Goal: Information Seeking & Learning: Check status

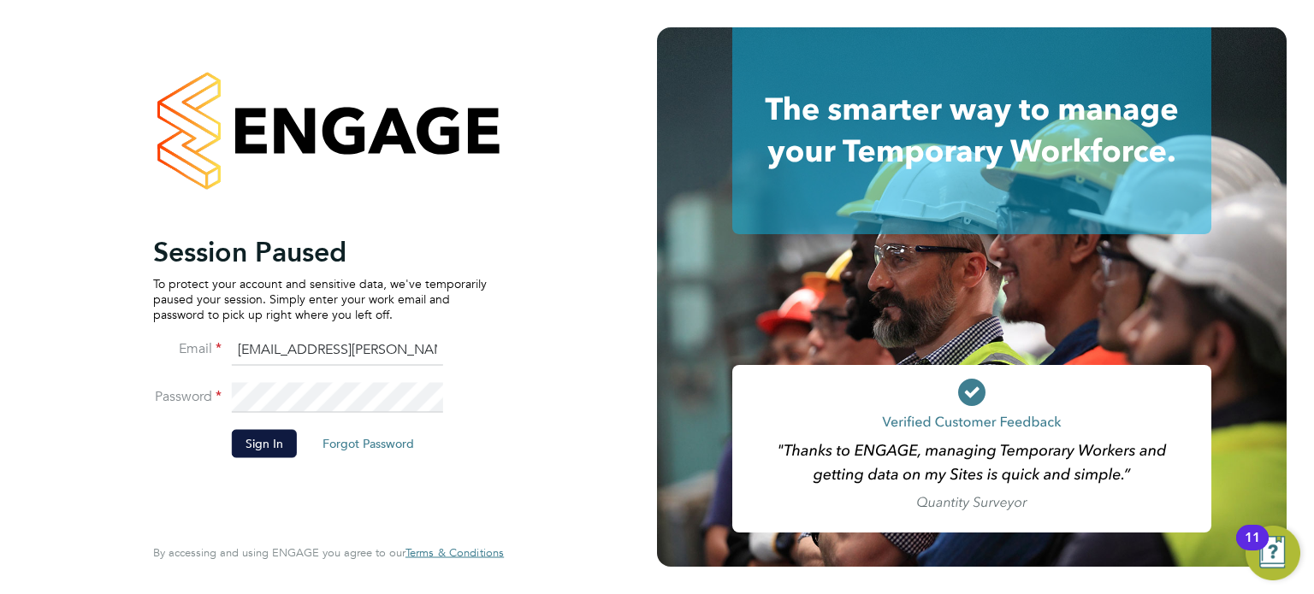
drag, startPoint x: 818, startPoint y: 89, endPoint x: 1019, endPoint y: 5, distance: 217.0
click at [959, 57] on icon at bounding box center [971, 130] width 479 height 207
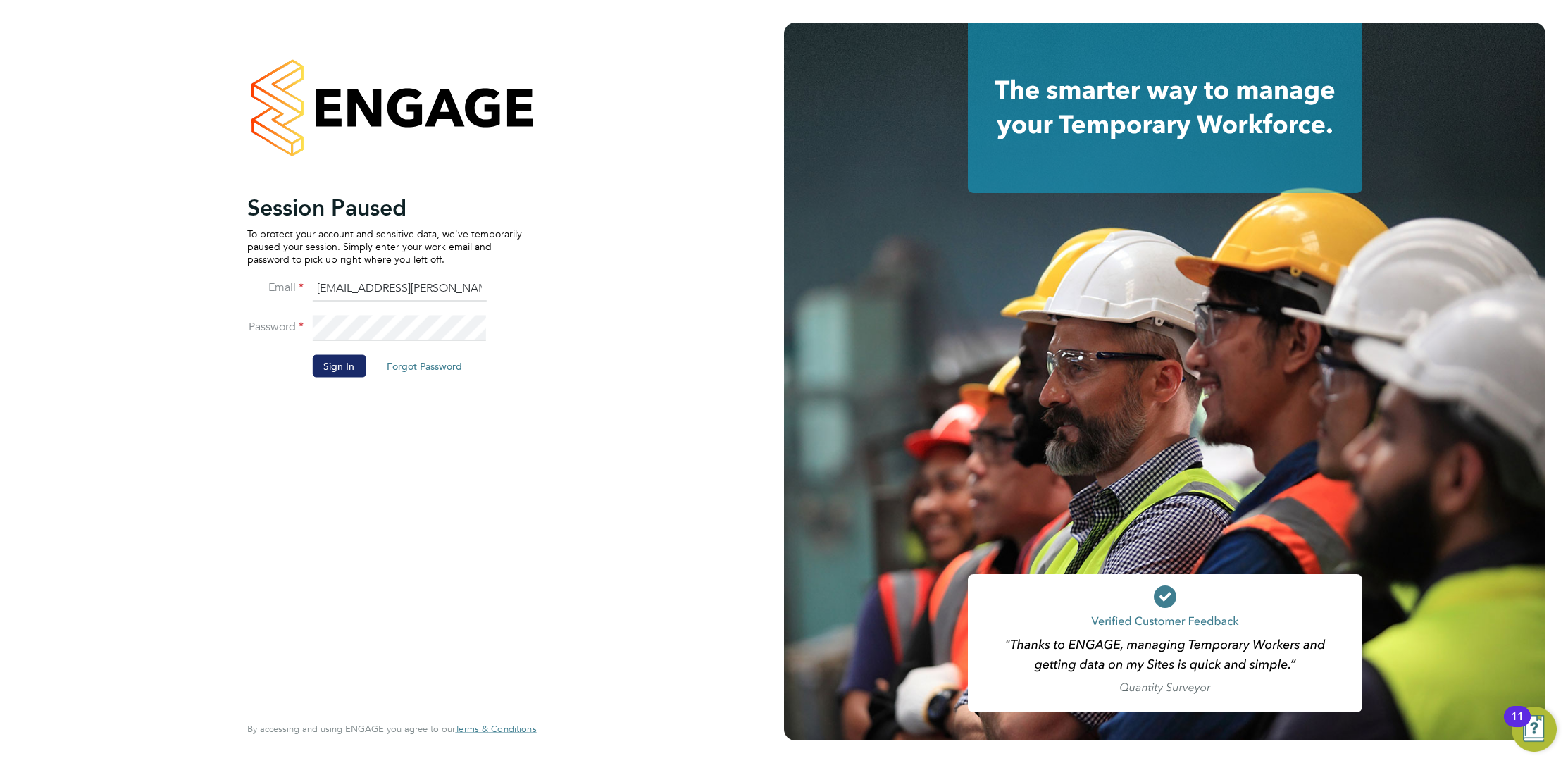
click at [332, 368] on button "Sign In" at bounding box center [338, 365] width 54 height 22
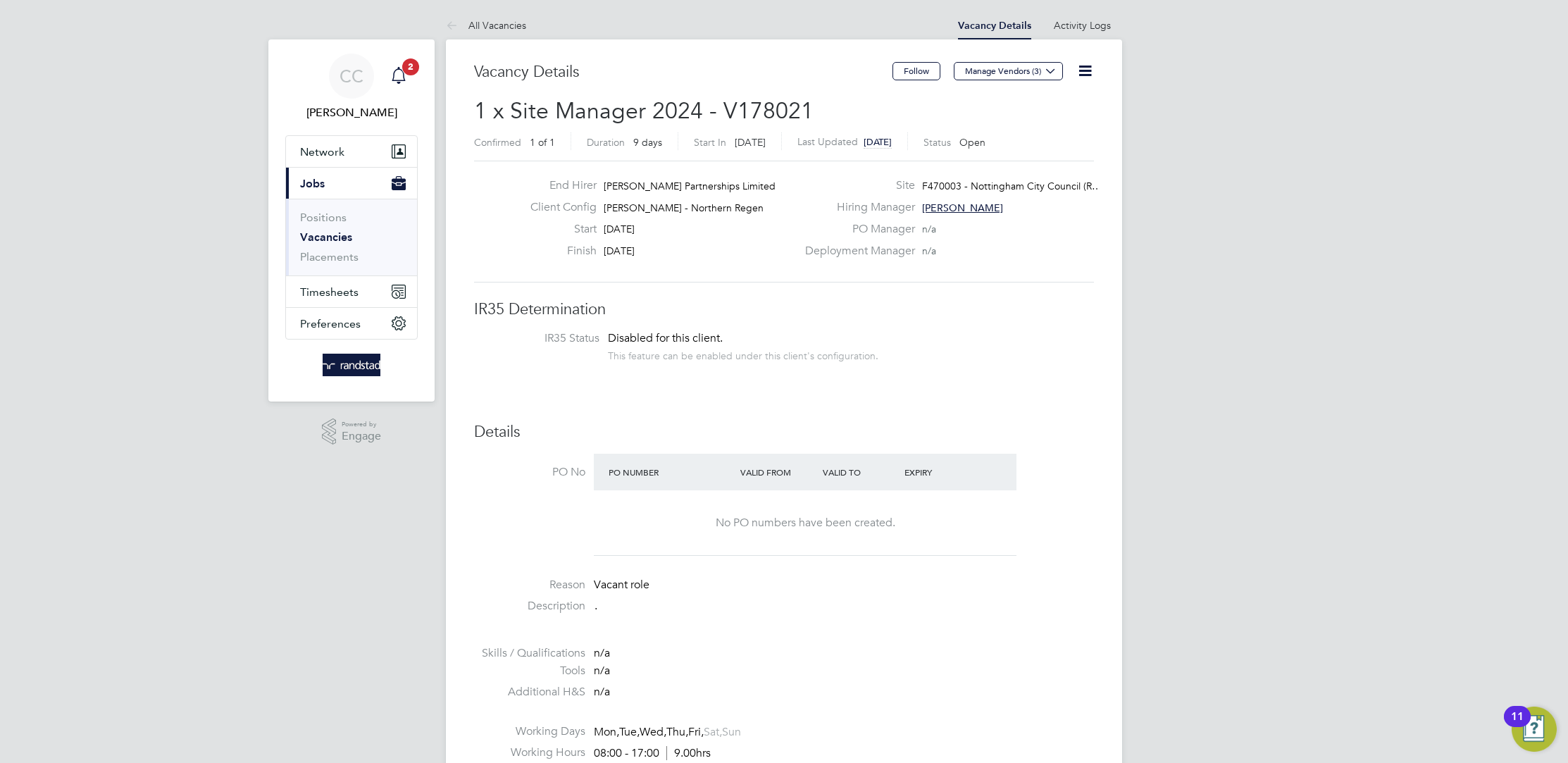
click at [399, 80] on icon "Main navigation" at bounding box center [398, 73] width 13 height 14
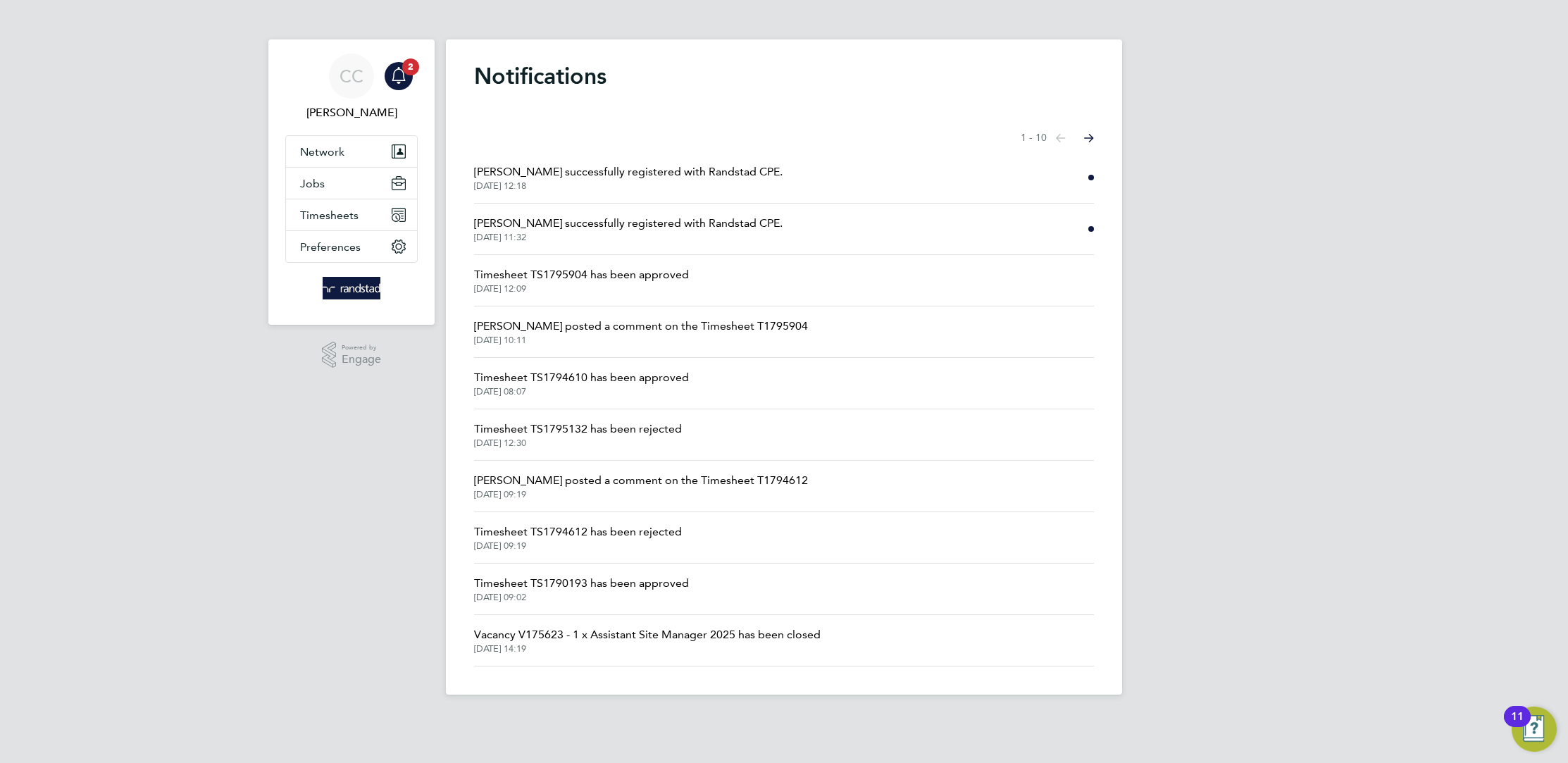
click at [730, 179] on span "Colin Baggaley successfully registered with Randstad CPE." at bounding box center [628, 171] width 309 height 17
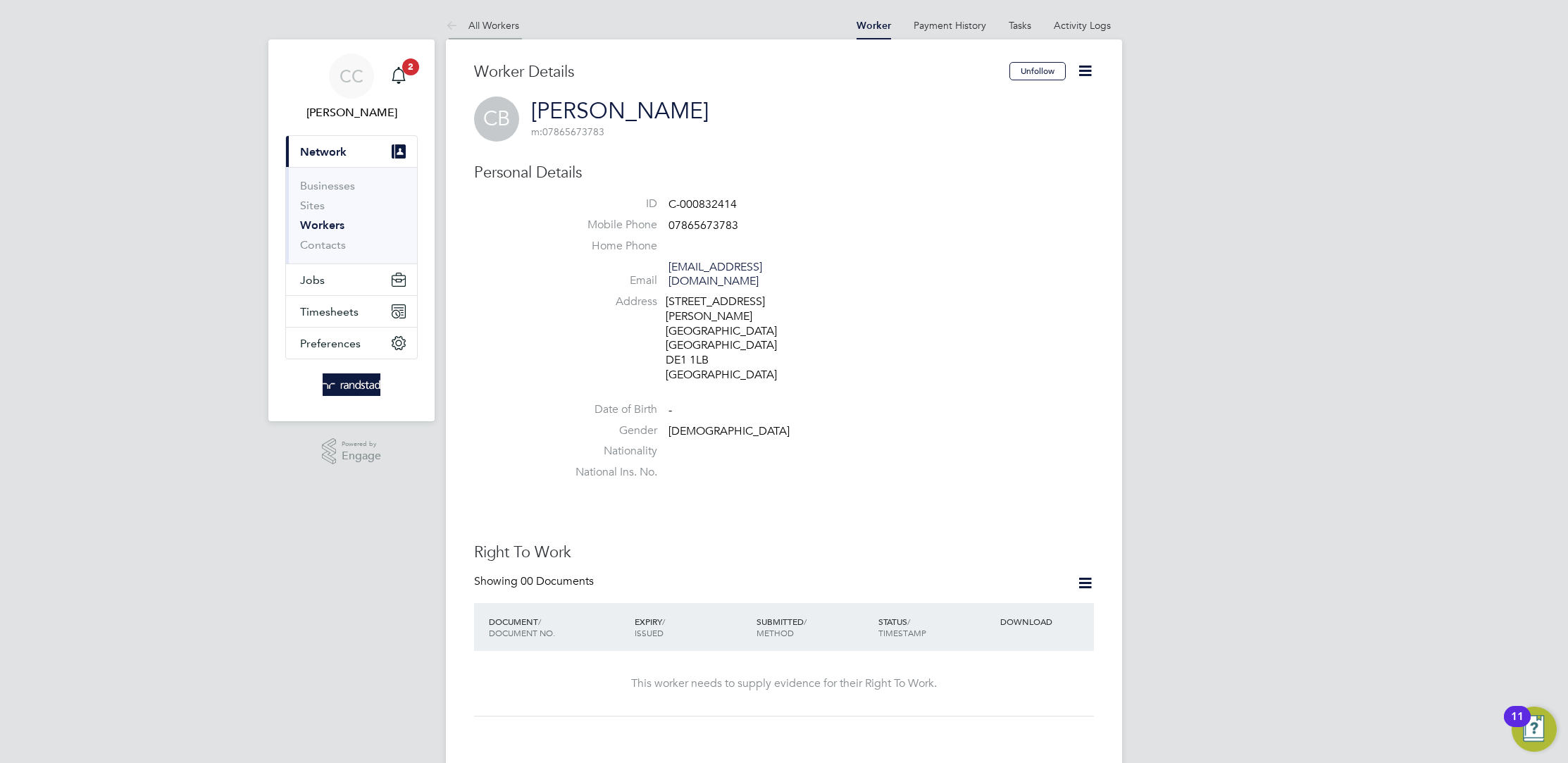
click at [476, 20] on link "All Workers" at bounding box center [482, 25] width 73 height 12
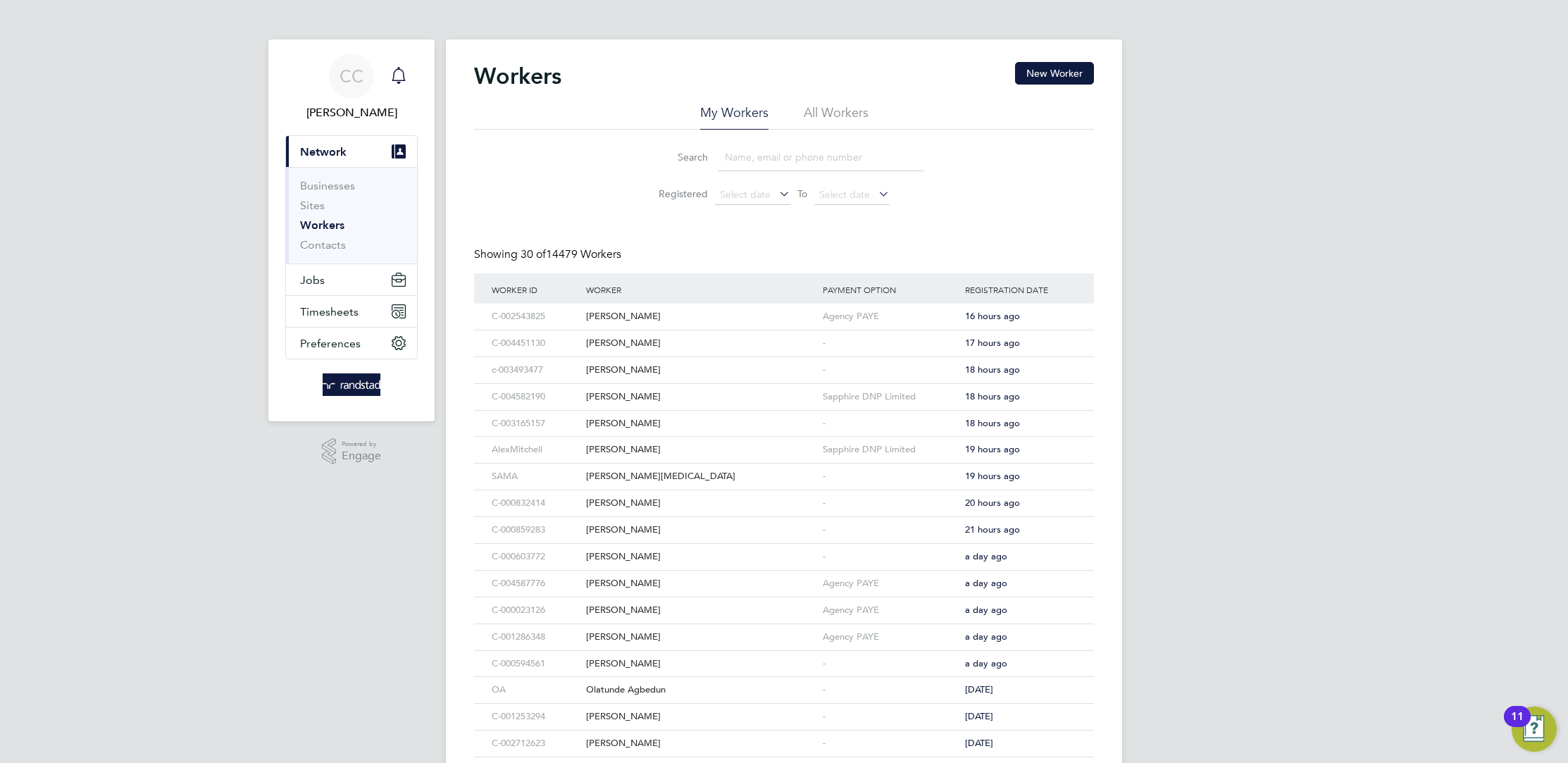
click at [401, 86] on div "Main navigation" at bounding box center [399, 76] width 28 height 28
